Goal: Information Seeking & Learning: Find specific fact

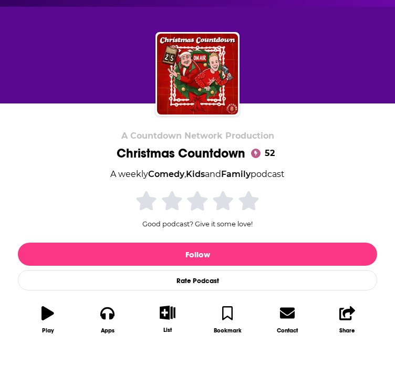
click at [77, 230] on div "A Countdown Network Production Christmas Countdown 52 A weekly Comedy , Kids an…" at bounding box center [197, 236] width 359 height 210
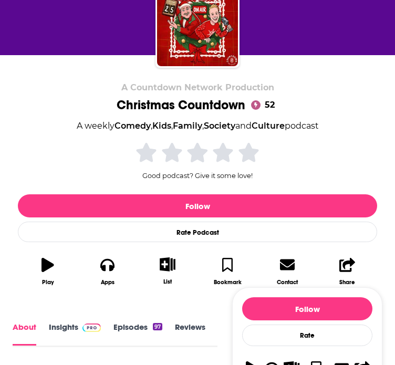
scroll to position [157, 0]
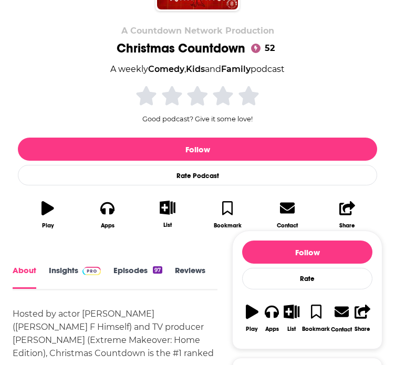
click at [49, 274] on link "Insights" at bounding box center [75, 277] width 52 height 23
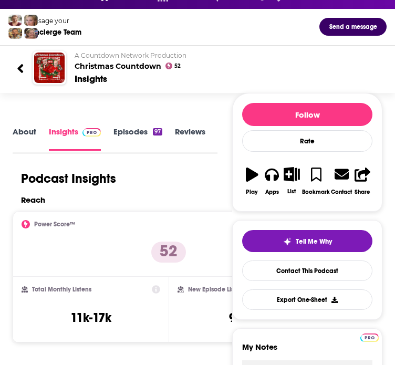
scroll to position [105, 0]
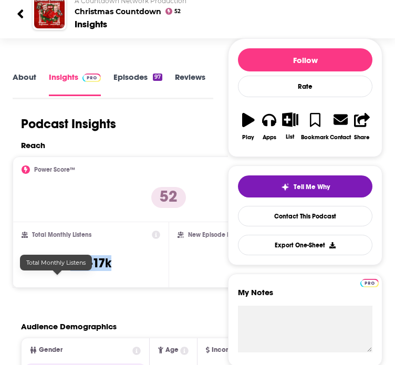
drag, startPoint x: 81, startPoint y: 279, endPoint x: 34, endPoint y: 281, distance: 47.8
click at [34, 279] on div "Total Monthly Listens 11k-17k" at bounding box center [91, 254] width 139 height 48
copy h3 "11k-17k"
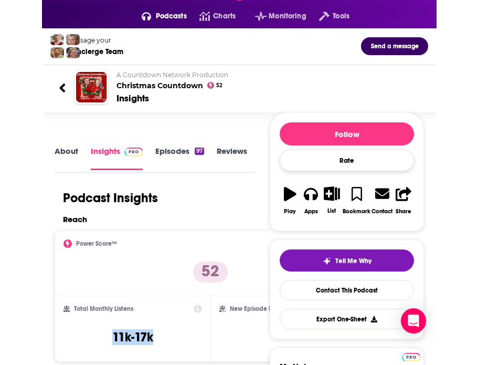
scroll to position [0, 0]
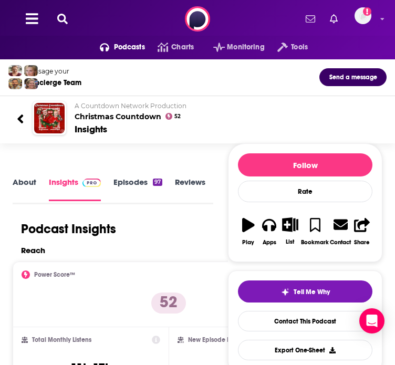
drag, startPoint x: 44, startPoint y: 30, endPoint x: 36, endPoint y: 30, distance: 8.4
click at [43, 27] on div at bounding box center [30, 19] width 26 height 16
click at [34, 27] on button at bounding box center [32, 19] width 19 height 16
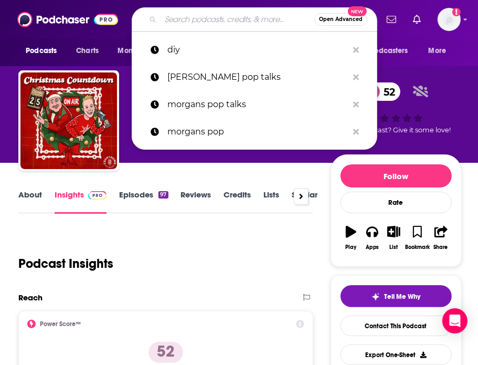
click at [191, 18] on input "Search podcasts, credits, & more..." at bounding box center [238, 19] width 154 height 17
paste input "[PERSON_NAME] and the Morning Show"
type input "[PERSON_NAME] and the Morning Show"
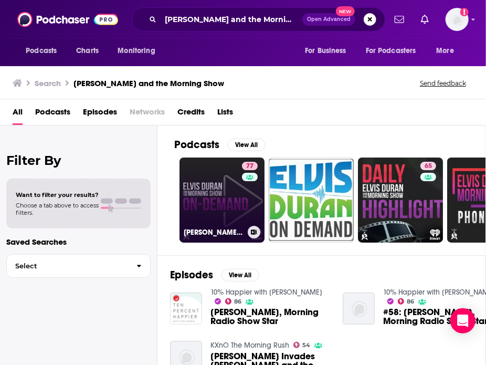
click at [238, 190] on link "77 [PERSON_NAME] and the Morning Show ON DEMAND" at bounding box center [222, 199] width 85 height 85
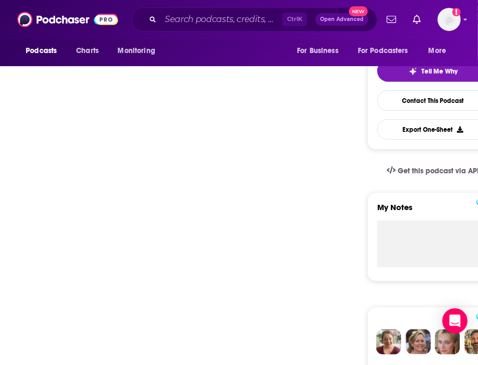
scroll to position [105, 0]
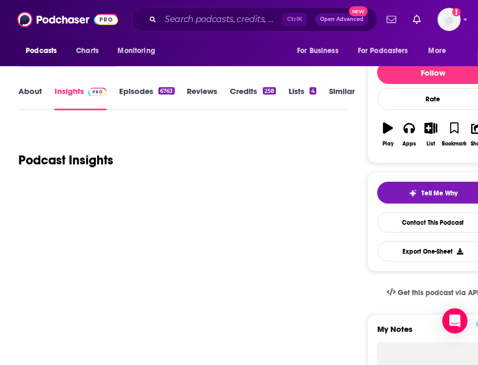
click at [78, 86] on link "Insights" at bounding box center [81, 98] width 52 height 24
click at [27, 94] on link "About" at bounding box center [30, 98] width 24 height 24
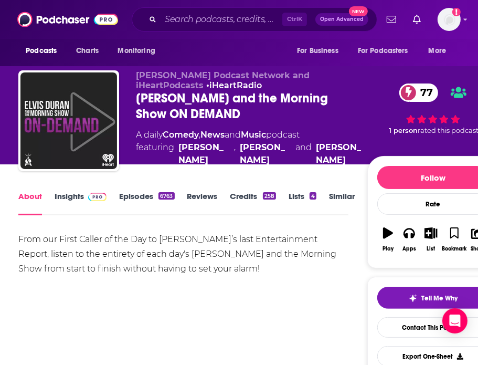
click at [88, 199] on img at bounding box center [97, 197] width 18 height 8
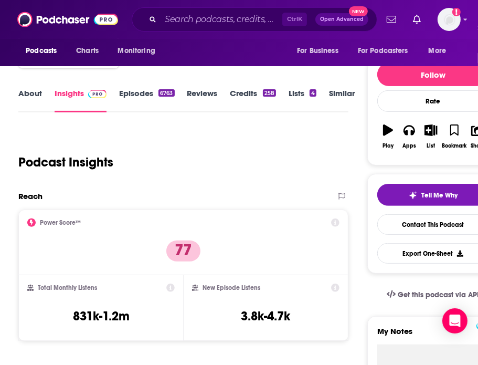
scroll to position [105, 0]
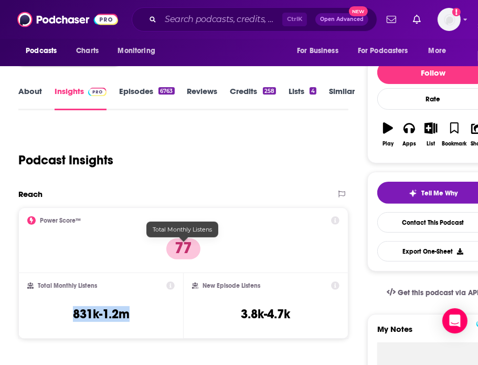
drag, startPoint x: 151, startPoint y: 248, endPoint x: 213, endPoint y: 251, distance: 62.0
click at [175, 281] on div "Total Monthly Listens 831k-1.2m" at bounding box center [101, 305] width 148 height 48
copy h3 "831k-1.2m"
